Goal: Task Accomplishment & Management: Use online tool/utility

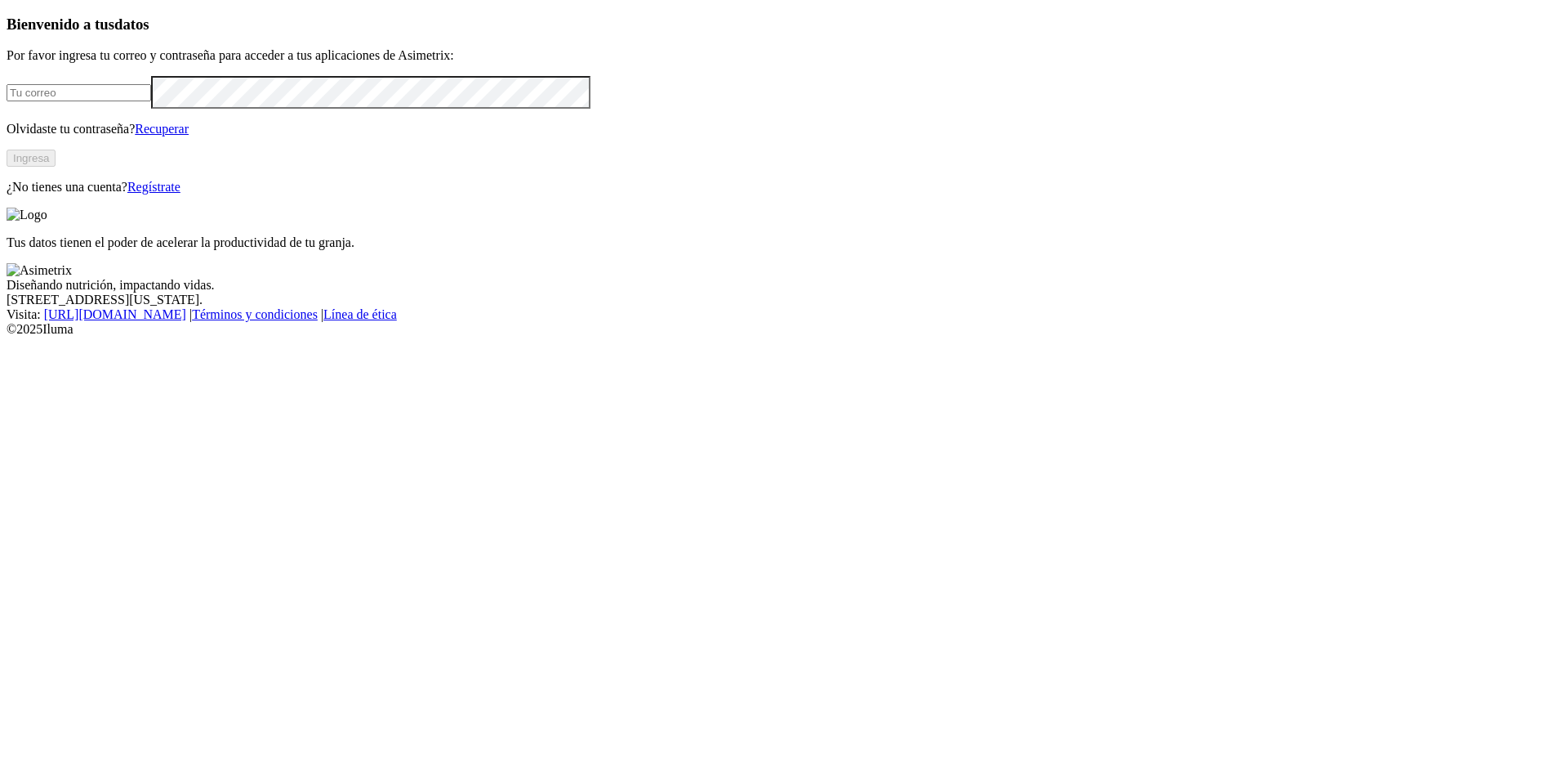
type input "[PERSON_NAME][EMAIL_ADDRESS][PERSON_NAME][DOMAIN_NAME]"
click at [56, 167] on button "Ingresa" at bounding box center [31, 158] width 49 height 17
